Goal: Check status: Check status

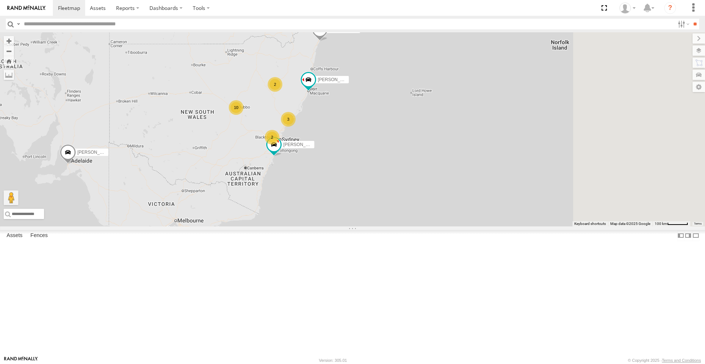
drag, startPoint x: 446, startPoint y: 157, endPoint x: 335, endPoint y: 137, distance: 113.4
click at [335, 137] on div "[PERSON_NAME] - NEW ute [PERSON_NAME] 10 3 [PERSON_NAME] 2 [PERSON_NAME] 2" at bounding box center [352, 129] width 705 height 194
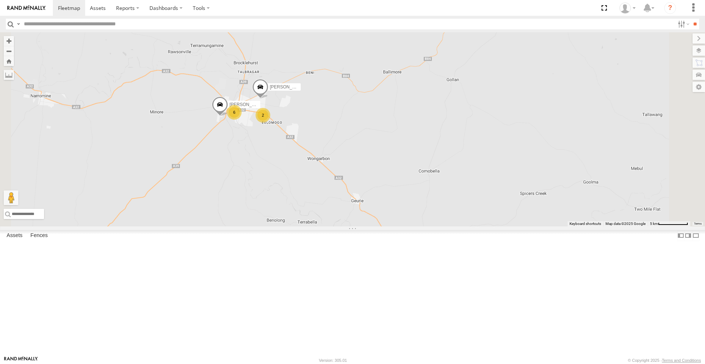
drag, startPoint x: 333, startPoint y: 135, endPoint x: 335, endPoint y: 202, distance: 66.9
click at [335, 225] on div "Darcy Furnell - NEW ute Tom Brisbane Matt Harding Sam Ward 6 MJ Williamson 2 Ky…" at bounding box center [352, 129] width 705 height 194
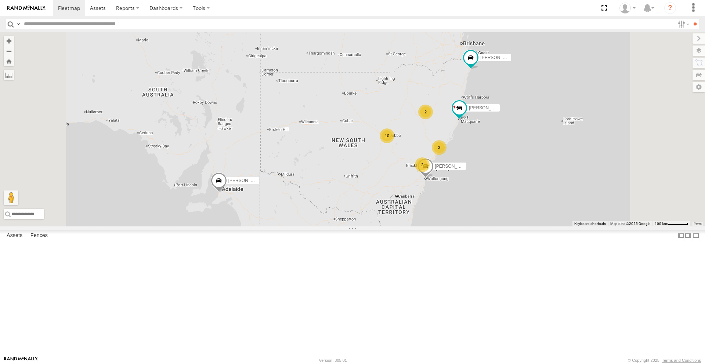
drag, startPoint x: 477, startPoint y: 149, endPoint x: 396, endPoint y: 133, distance: 82.7
click at [396, 134] on div "[PERSON_NAME] - NEW ute [PERSON_NAME] 10 3 [PERSON_NAME] 2 [PERSON_NAME] 2" at bounding box center [352, 129] width 705 height 194
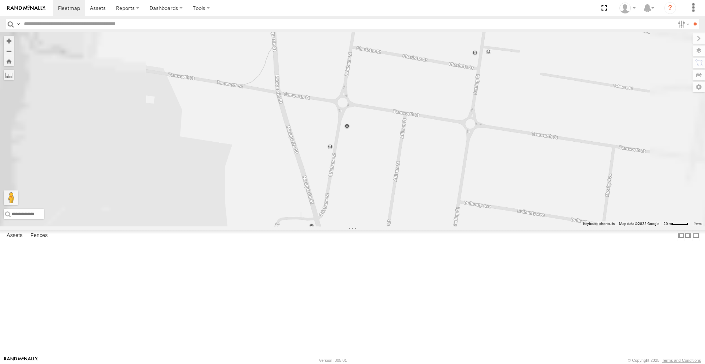
drag, startPoint x: 398, startPoint y: 135, endPoint x: 402, endPoint y: 213, distance: 78.7
click at [402, 213] on div "[PERSON_NAME] - NEW ute [PERSON_NAME] [PERSON_NAME] [PERSON_NAME] [PERSON_NAME]…" at bounding box center [352, 129] width 705 height 194
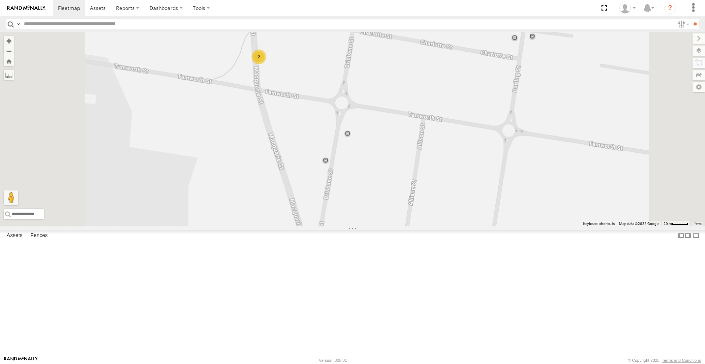
drag, startPoint x: 365, startPoint y: 145, endPoint x: 393, endPoint y: 218, distance: 78.8
click at [393, 220] on div "[PERSON_NAME] - NEW ute [PERSON_NAME] [PERSON_NAME] [PERSON_NAME] [PERSON_NAME]…" at bounding box center [352, 129] width 705 height 194
